Goal: Navigation & Orientation: Find specific page/section

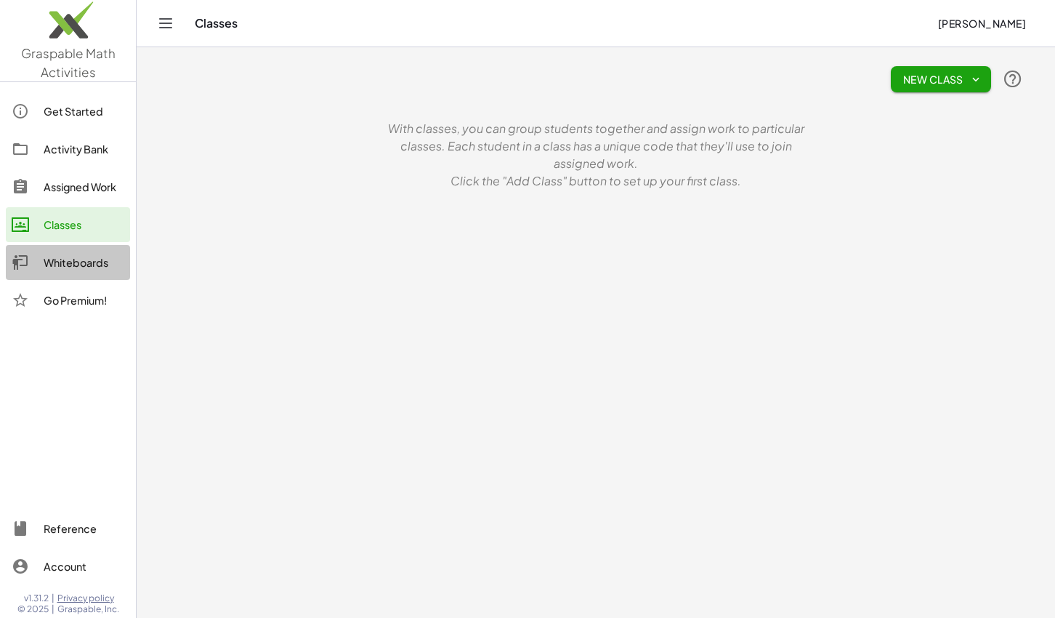
click at [84, 267] on div "Whiteboards" at bounding box center [84, 262] width 81 height 17
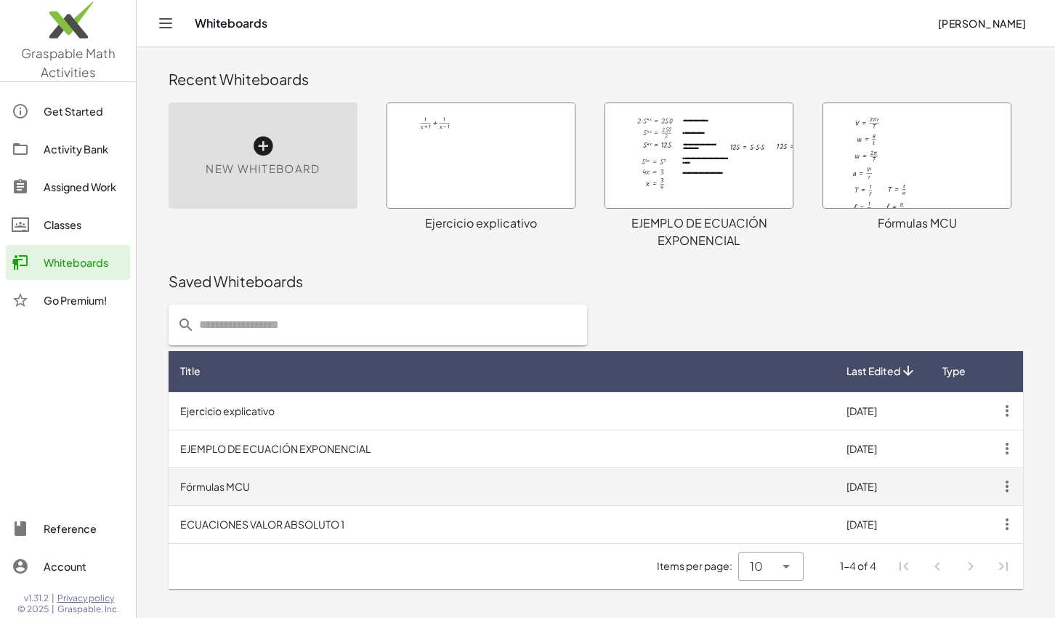
click at [290, 490] on td "Fórmulas MCU" at bounding box center [502, 486] width 666 height 38
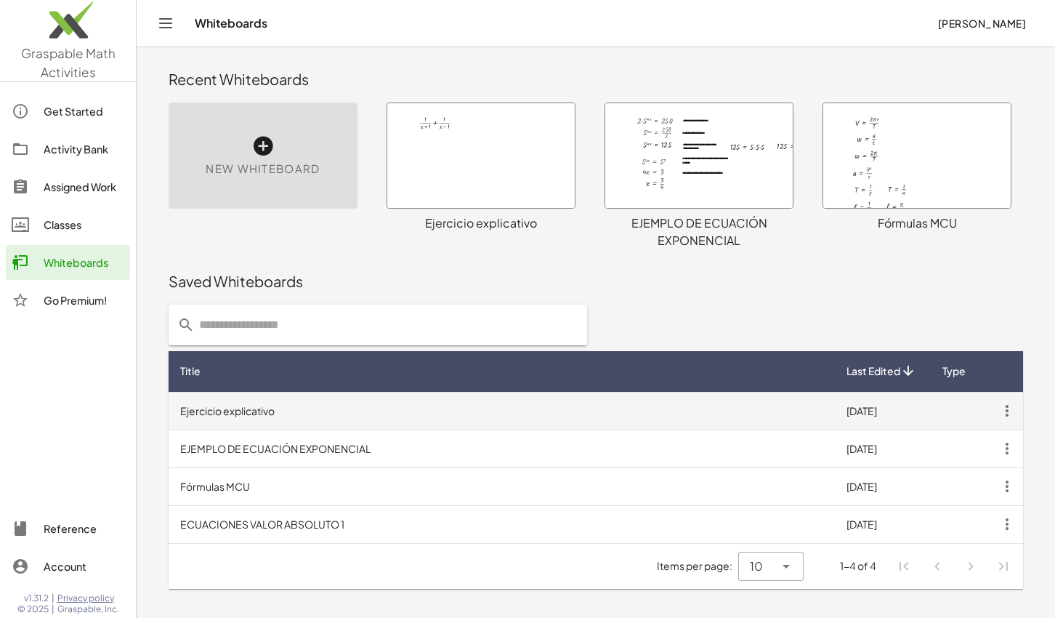
click at [256, 414] on td "Ejercicio explicativo" at bounding box center [502, 411] width 666 height 38
